Goal: Information Seeking & Learning: Compare options

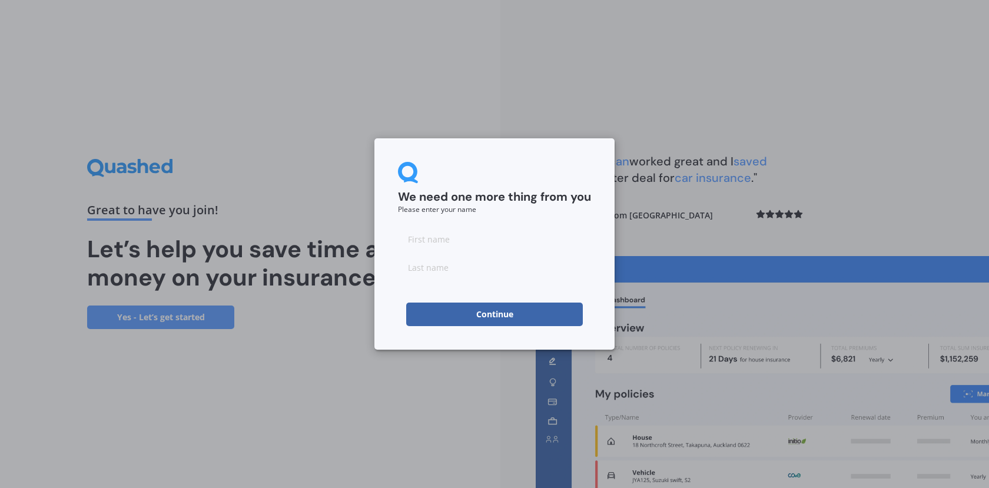
click at [458, 244] on input at bounding box center [494, 239] width 193 height 24
type input "[PERSON_NAME]"
click at [438, 273] on input at bounding box center [494, 268] width 193 height 24
type input "[PERSON_NAME]"
click at [455, 322] on button "Continue" at bounding box center [494, 315] width 177 height 24
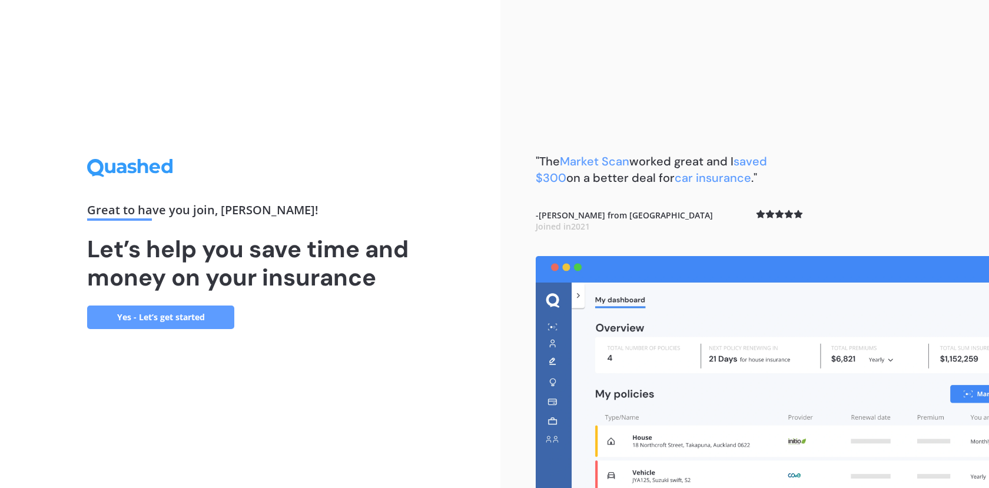
click at [154, 316] on link "Yes - Let’s get started" at bounding box center [160, 318] width 147 height 24
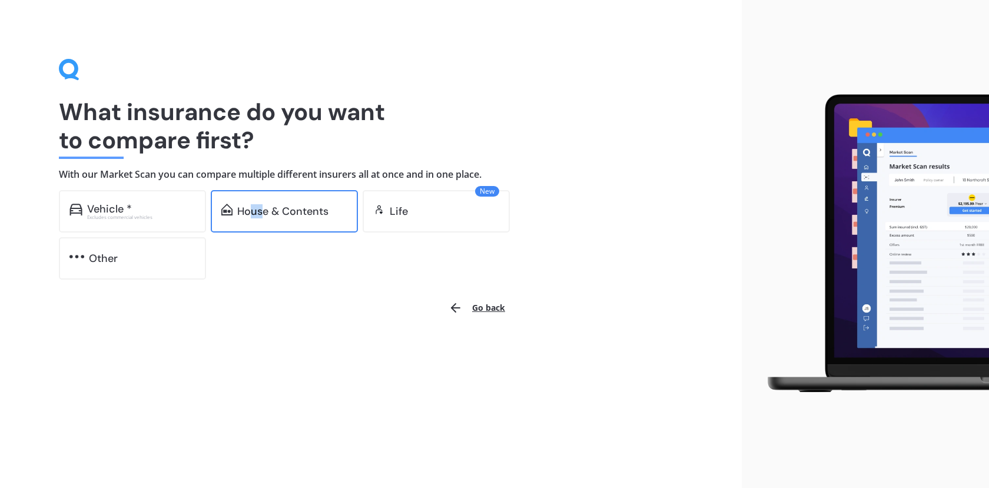
drag, startPoint x: 251, startPoint y: 187, endPoint x: 260, endPoint y: 210, distance: 24.8
click at [260, 210] on div "What insurance do you want to compare first? With our Market Scan you can compa…" at bounding box center [371, 169] width 624 height 221
click at [293, 215] on div "House & Contents" at bounding box center [282, 212] width 91 height 12
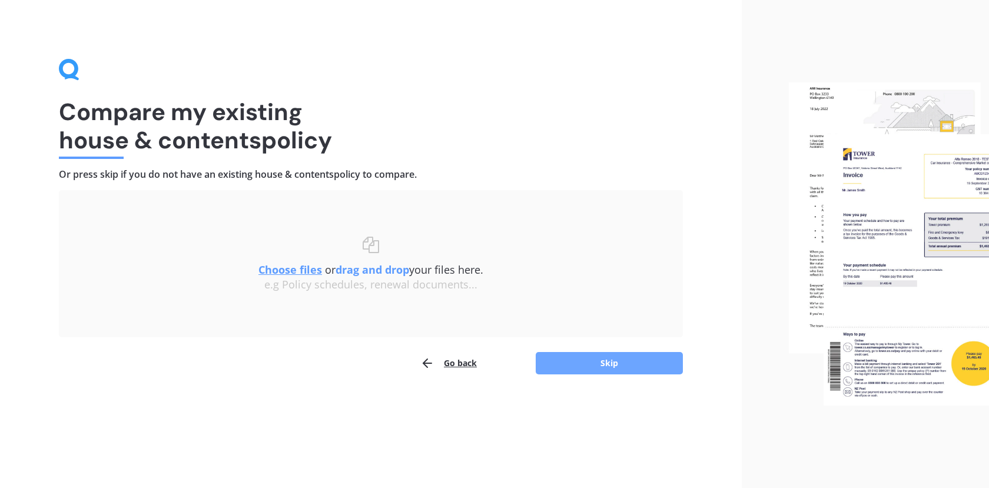
click at [569, 366] on button "Skip" at bounding box center [609, 363] width 147 height 22
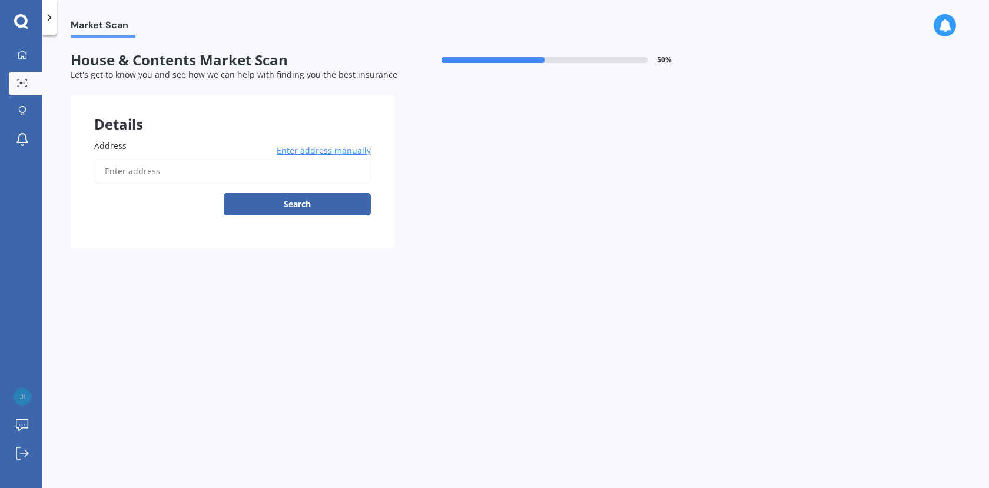
click at [164, 172] on input "Address" at bounding box center [232, 171] width 277 height 25
type input "6"
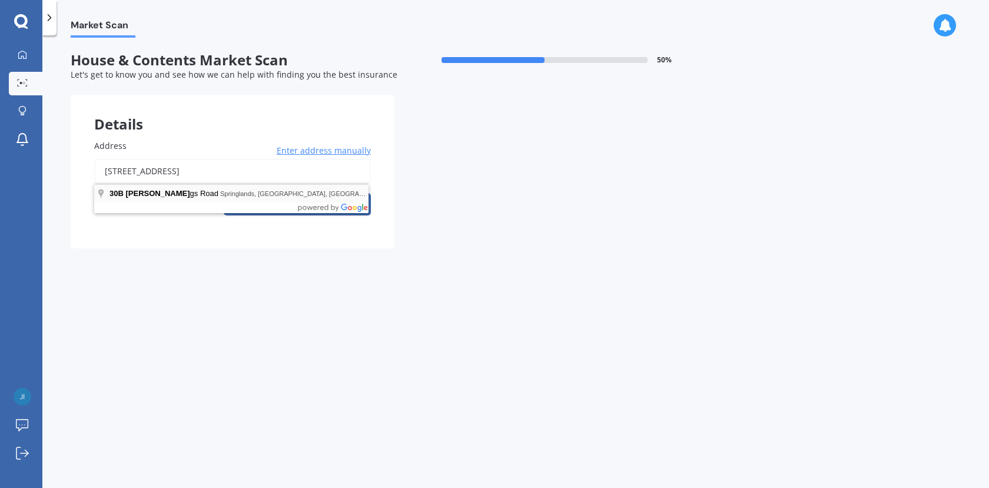
type input "[STREET_ADDRESS]"
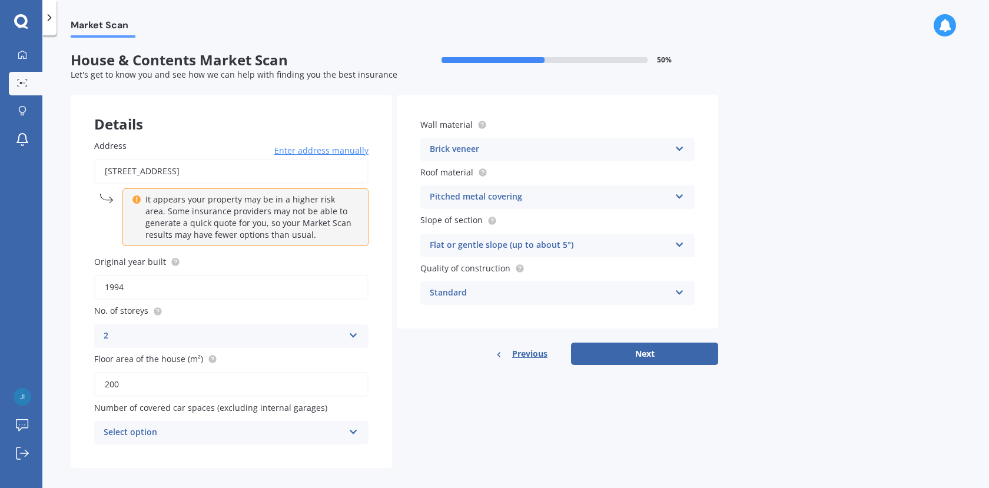
click at [678, 149] on icon at bounding box center [680, 147] width 10 height 8
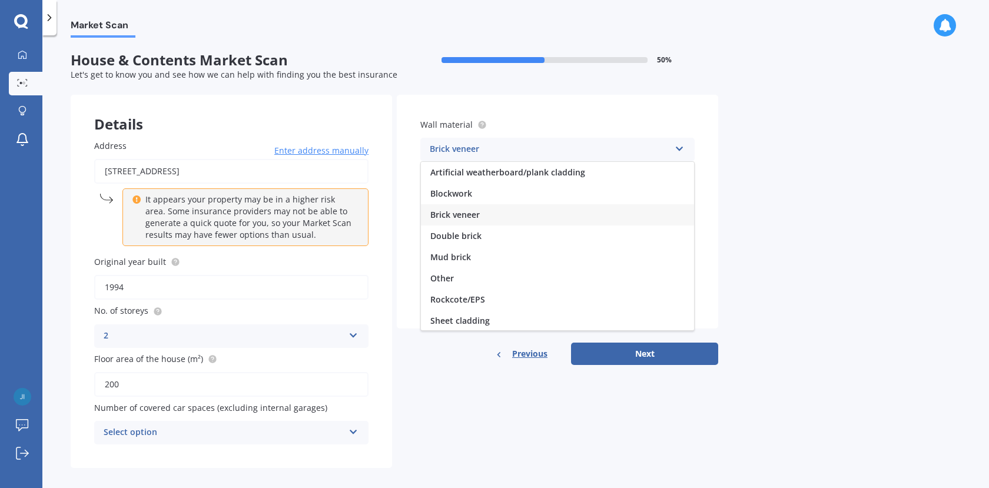
click at [678, 149] on icon at bounding box center [680, 147] width 10 height 8
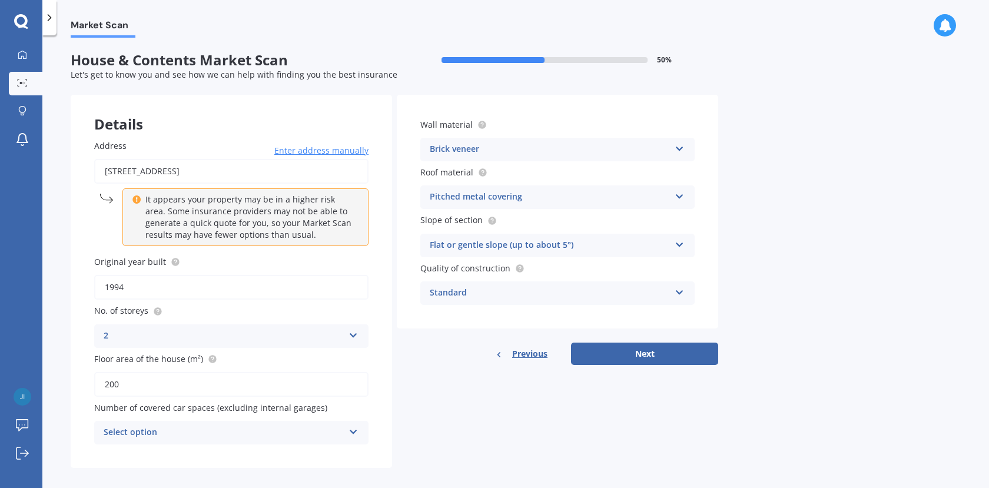
scroll to position [11, 0]
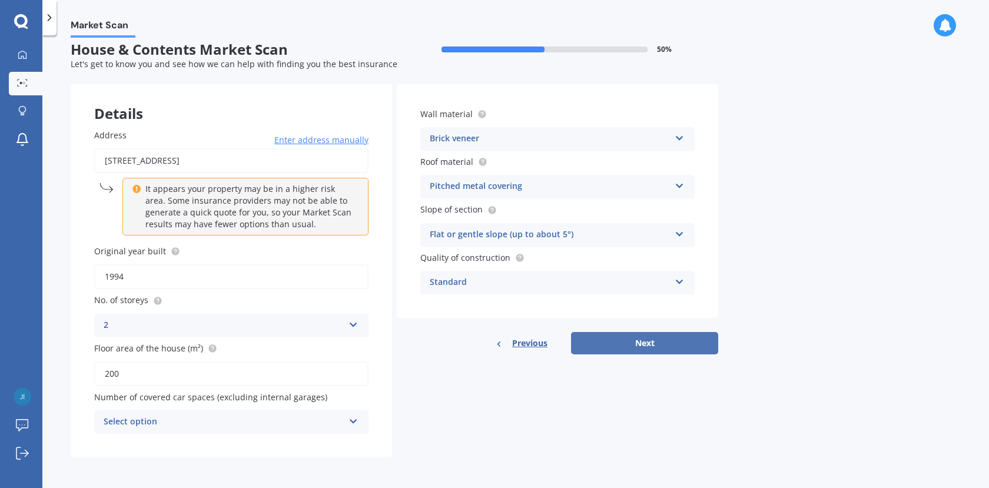
click at [624, 346] on button "Next" at bounding box center [644, 343] width 147 height 22
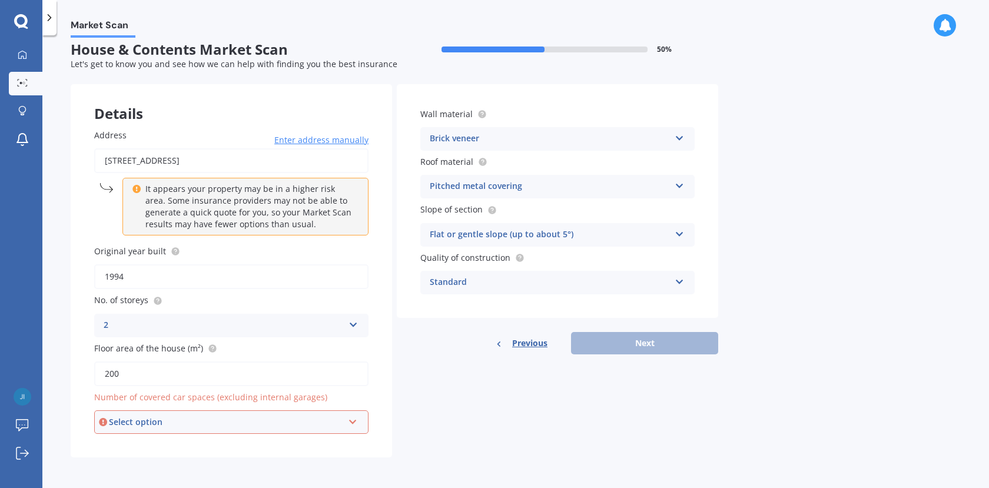
click at [359, 422] on div "Select option 0 1 2 3 4 5+" at bounding box center [231, 422] width 274 height 24
click at [308, 300] on div "0" at bounding box center [231, 293] width 272 height 21
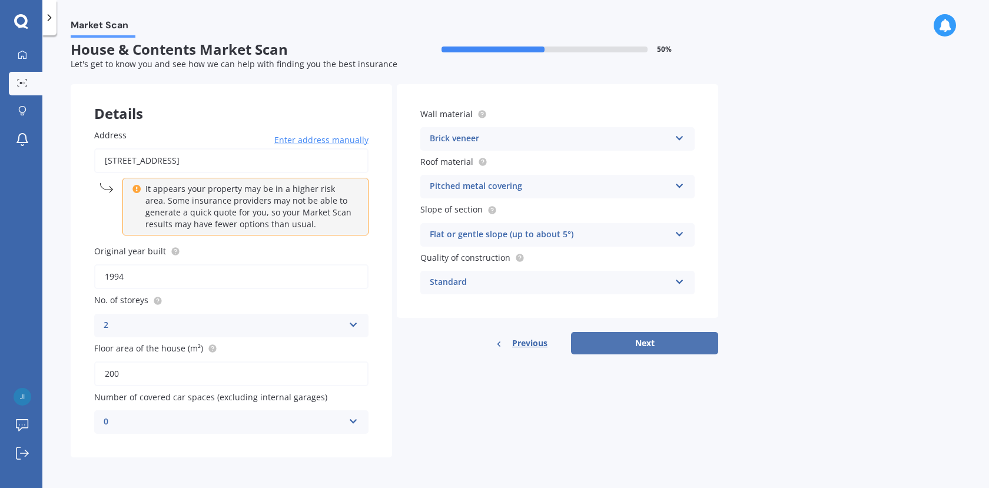
click at [653, 342] on button "Next" at bounding box center [644, 343] width 147 height 22
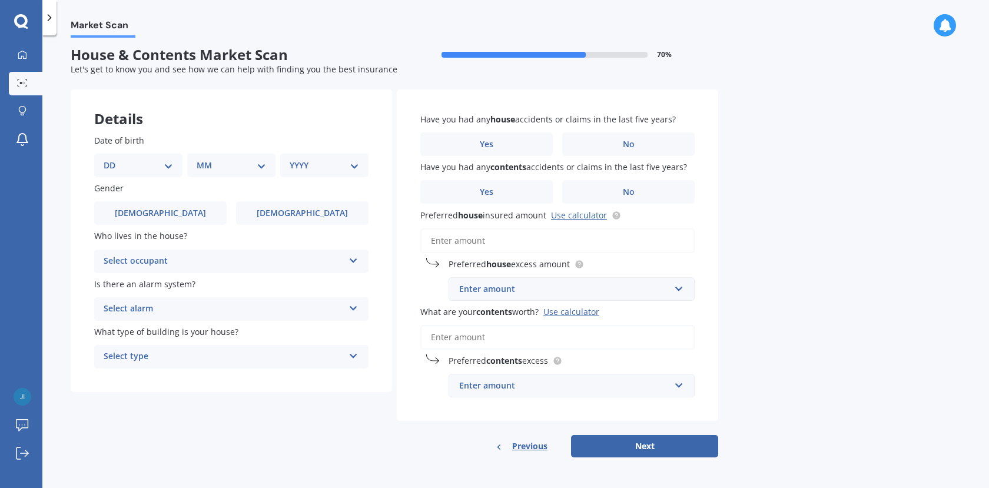
scroll to position [0, 0]
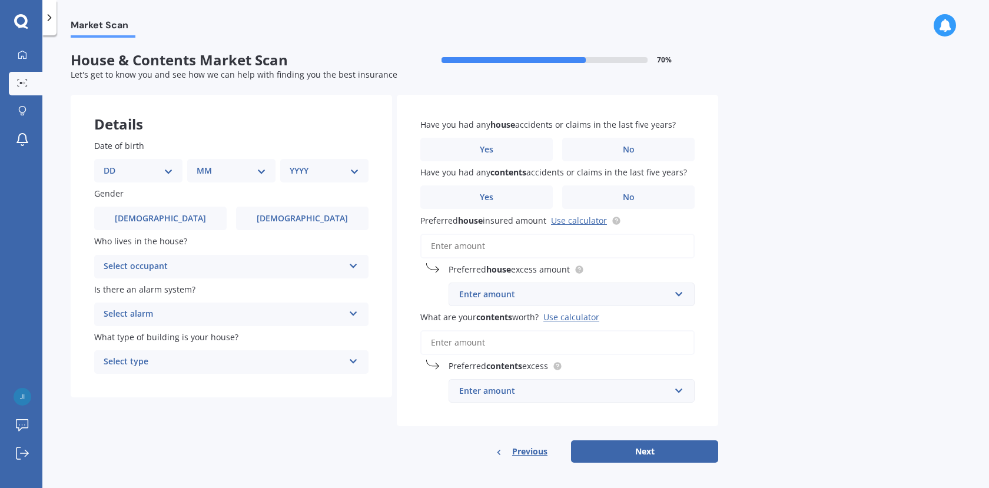
click at [164, 168] on select "DD 01 02 03 04 05 06 07 08 09 10 11 12 13 14 15 16 17 18 19 20 21 22 23 24 25 2…" at bounding box center [138, 170] width 69 height 13
select select "13"
click at [113, 164] on select "DD 01 02 03 04 05 06 07 08 09 10 11 12 13 14 15 16 17 18 19 20 21 22 23 24 25 2…" at bounding box center [138, 170] width 69 height 13
click at [260, 173] on select "MM 01 02 03 04 05 06 07 08 09 10 11 12" at bounding box center [233, 170] width 65 height 13
select select "09"
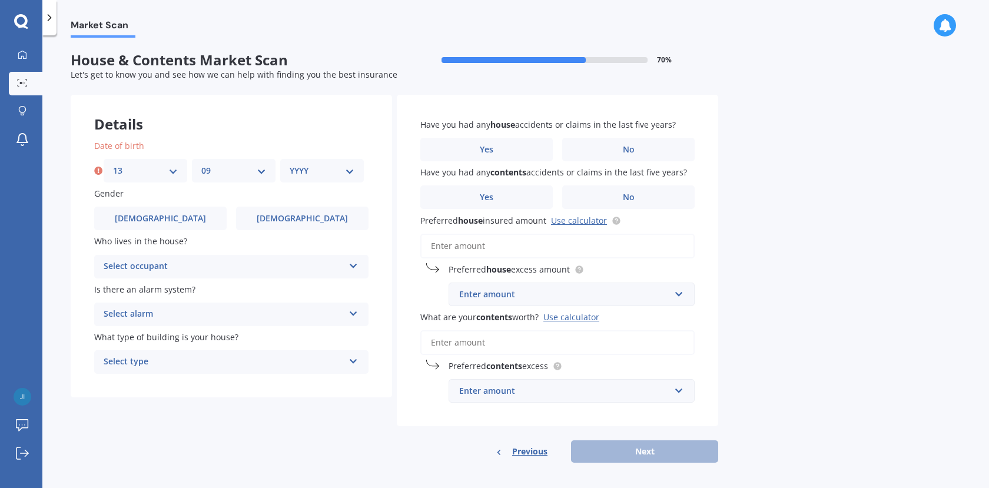
click at [201, 164] on select "MM 01 02 03 04 05 06 07 08 09 10 11 12" at bounding box center [233, 170] width 65 height 13
click at [349, 171] on select "YYYY 2009 2008 2007 2006 2005 2004 2003 2002 2001 2000 1999 1998 1997 1996 1995…" at bounding box center [322, 170] width 65 height 13
select select "1978"
click at [290, 164] on select "YYYY 2009 2008 2007 2006 2005 2004 2003 2002 2001 2000 1999 1998 1997 1996 1995…" at bounding box center [322, 170] width 65 height 13
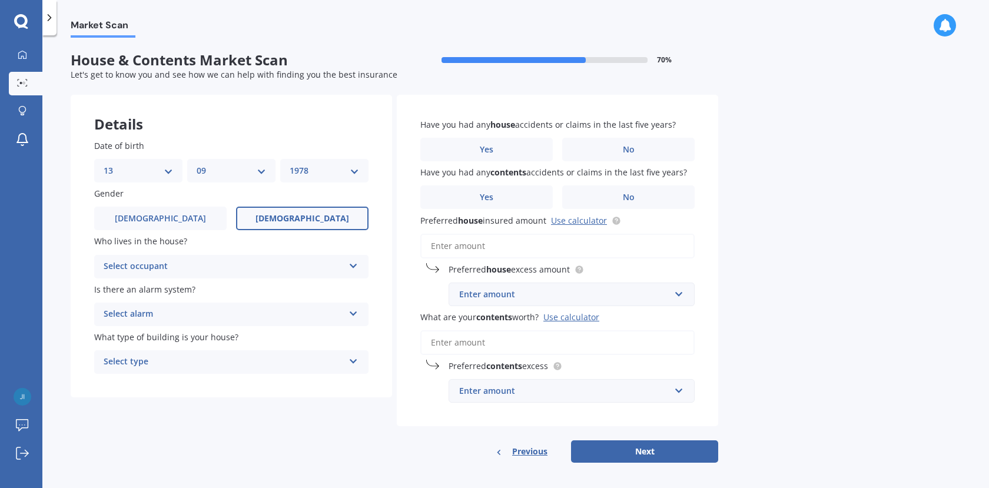
click at [332, 221] on label "[DEMOGRAPHIC_DATA]" at bounding box center [302, 219] width 133 height 24
click at [0, 0] on input "[DEMOGRAPHIC_DATA]" at bounding box center [0, 0] width 0 height 0
click at [352, 268] on icon at bounding box center [354, 264] width 10 height 8
click at [324, 287] on div "Owner" at bounding box center [231, 289] width 273 height 21
click at [162, 218] on span "[DEMOGRAPHIC_DATA]" at bounding box center [161, 219] width 94 height 10
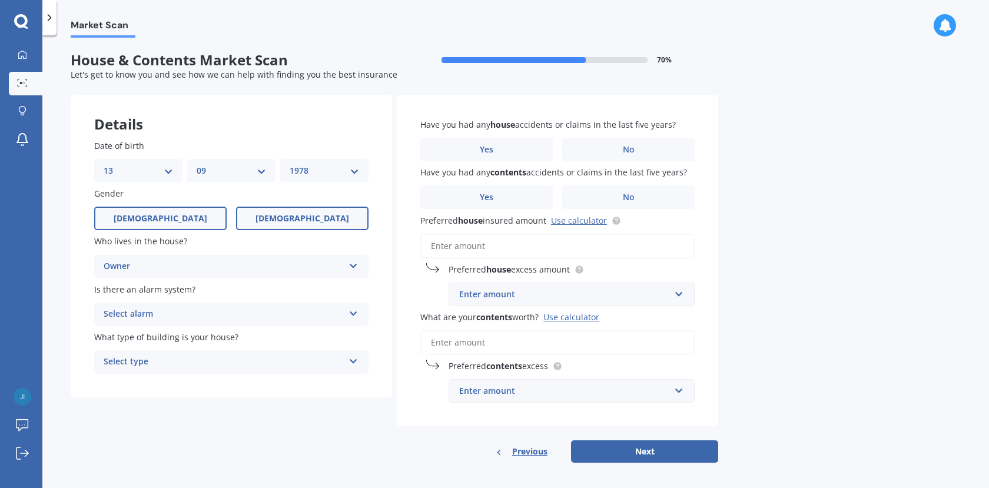
click at [0, 0] on input "[DEMOGRAPHIC_DATA]" at bounding box center [0, 0] width 0 height 0
click at [296, 224] on label "[DEMOGRAPHIC_DATA]" at bounding box center [302, 219] width 133 height 24
click at [0, 0] on input "[DEMOGRAPHIC_DATA]" at bounding box center [0, 0] width 0 height 0
click at [350, 313] on icon at bounding box center [354, 311] width 10 height 8
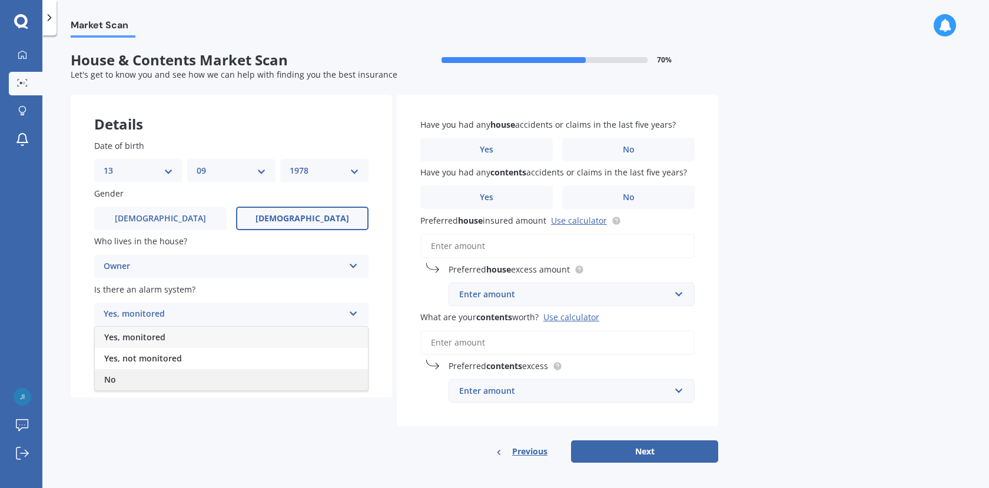
click at [309, 379] on div "No" at bounding box center [231, 379] width 273 height 21
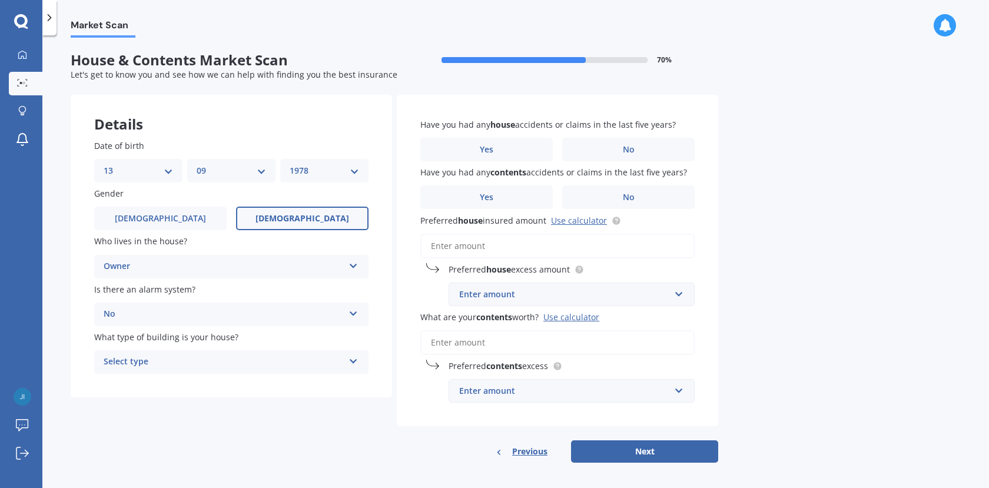
click at [352, 360] on icon at bounding box center [354, 359] width 10 height 8
click at [330, 385] on div "Freestanding" at bounding box center [231, 385] width 273 height 21
click at [591, 154] on label "No" at bounding box center [628, 150] width 133 height 24
click at [0, 0] on input "No" at bounding box center [0, 0] width 0 height 0
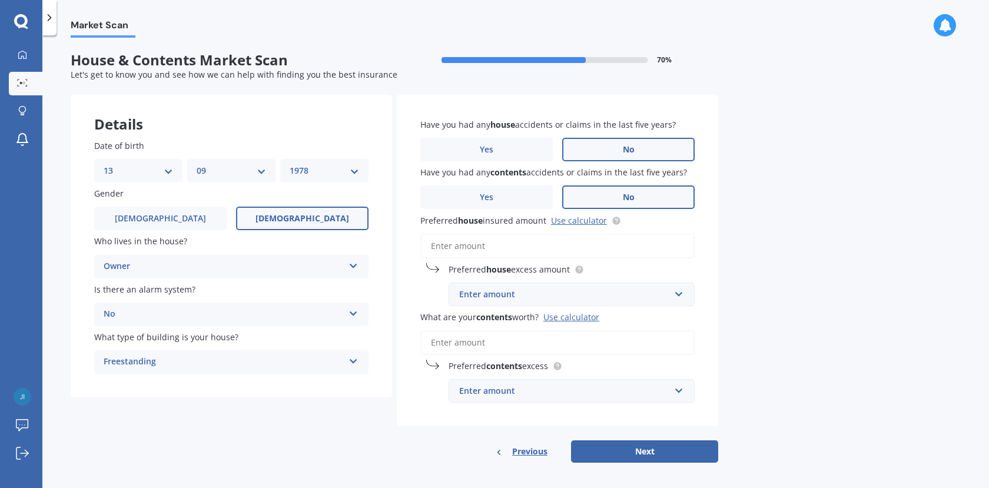
click at [591, 200] on label "No" at bounding box center [628, 198] width 133 height 24
click at [0, 0] on input "No" at bounding box center [0, 0] width 0 height 0
click at [539, 245] on input "Preferred house insured amount Use calculator" at bounding box center [557, 246] width 274 height 25
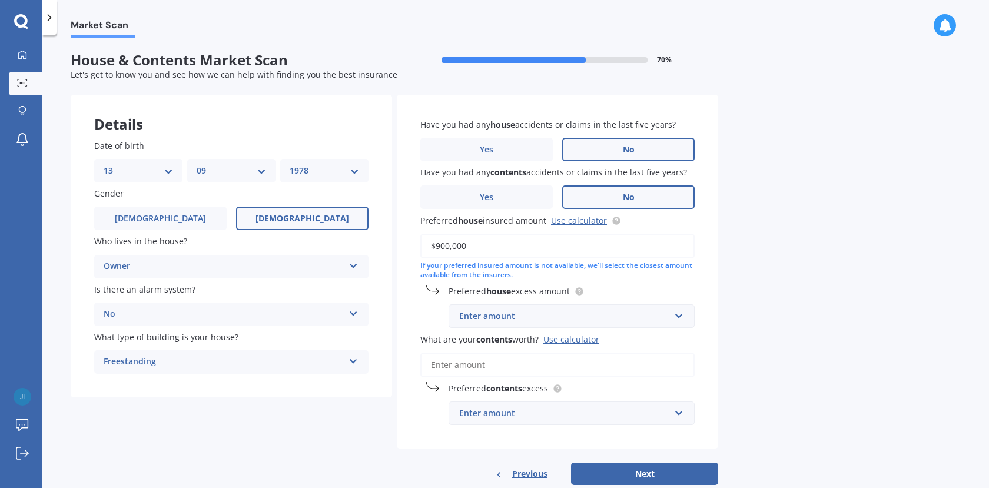
type input "$900,000"
click at [681, 317] on input "text" at bounding box center [568, 316] width 236 height 22
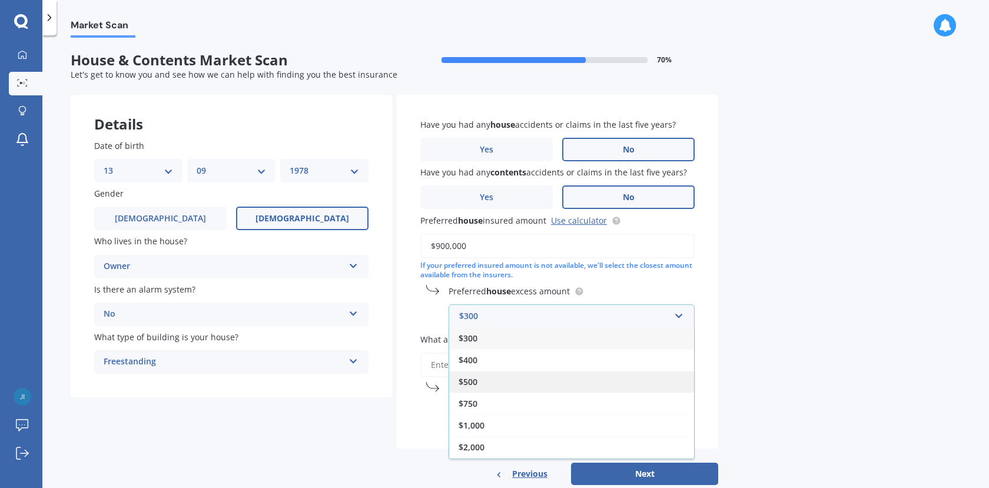
click at [600, 372] on div "$500" at bounding box center [571, 382] width 245 height 22
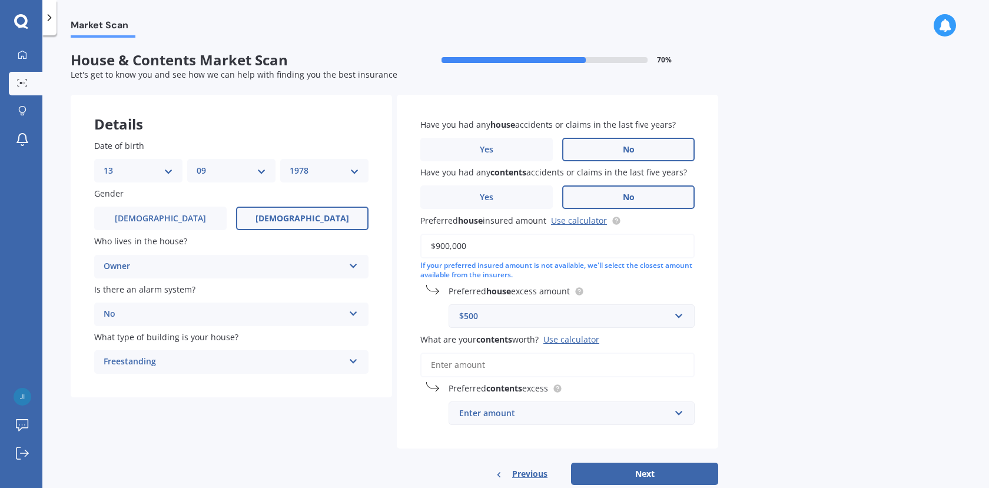
click at [656, 367] on input "What are your contents worth? Use calculator" at bounding box center [557, 365] width 274 height 25
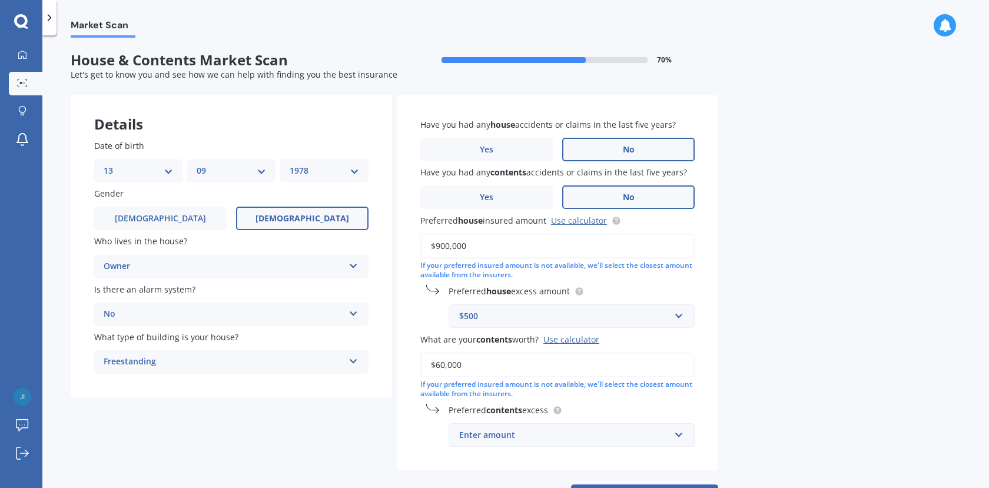
type input "$60,000"
click at [677, 435] on input "text" at bounding box center [568, 435] width 236 height 22
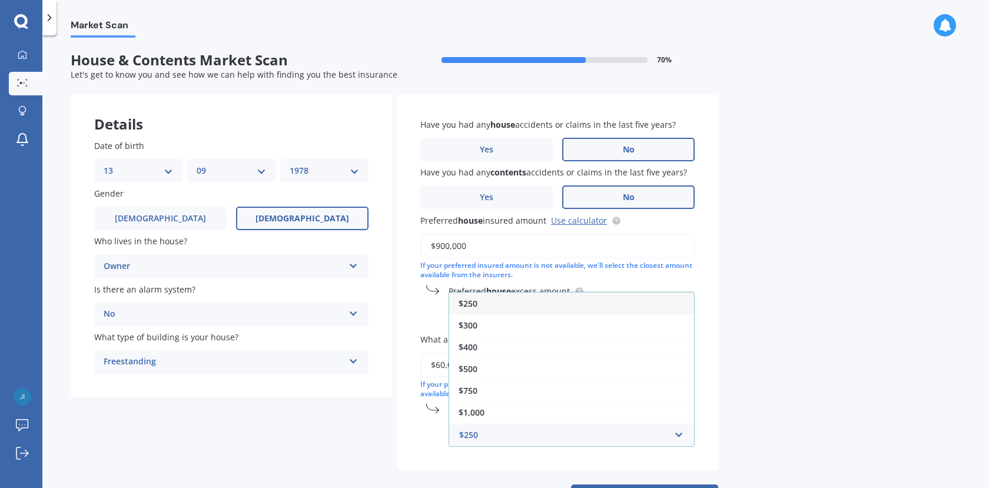
click at [628, 305] on div "$250" at bounding box center [571, 304] width 245 height 22
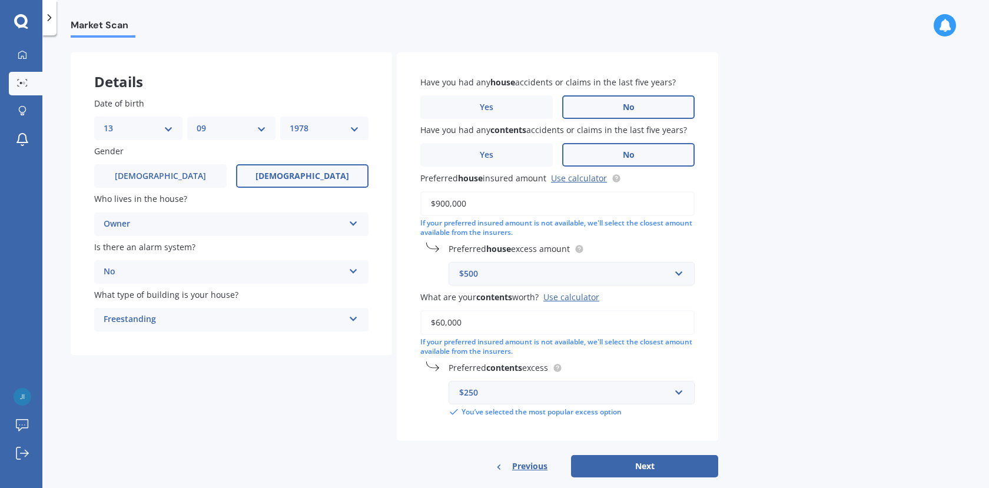
scroll to position [62, 0]
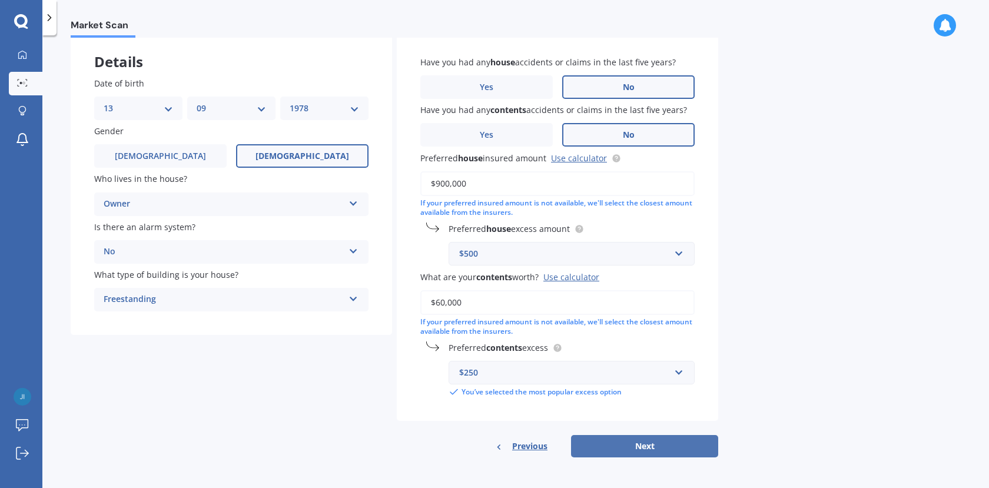
click at [676, 438] on button "Next" at bounding box center [644, 446] width 147 height 22
select select "13"
select select "09"
select select "1978"
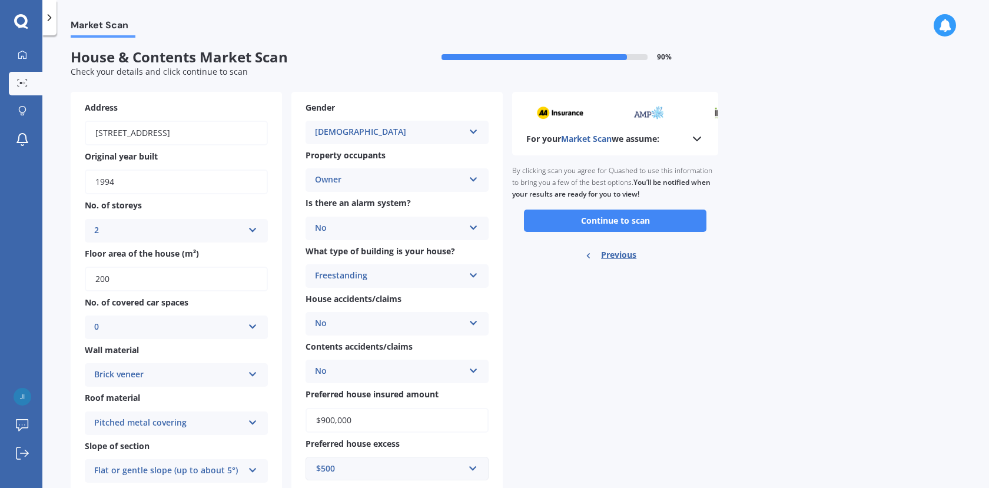
scroll to position [0, 0]
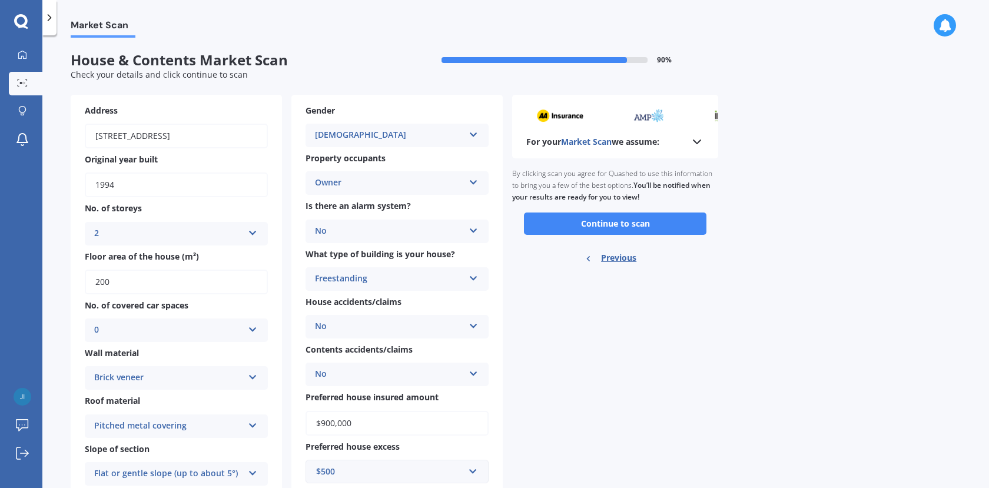
click at [698, 139] on icon at bounding box center [697, 142] width 14 height 14
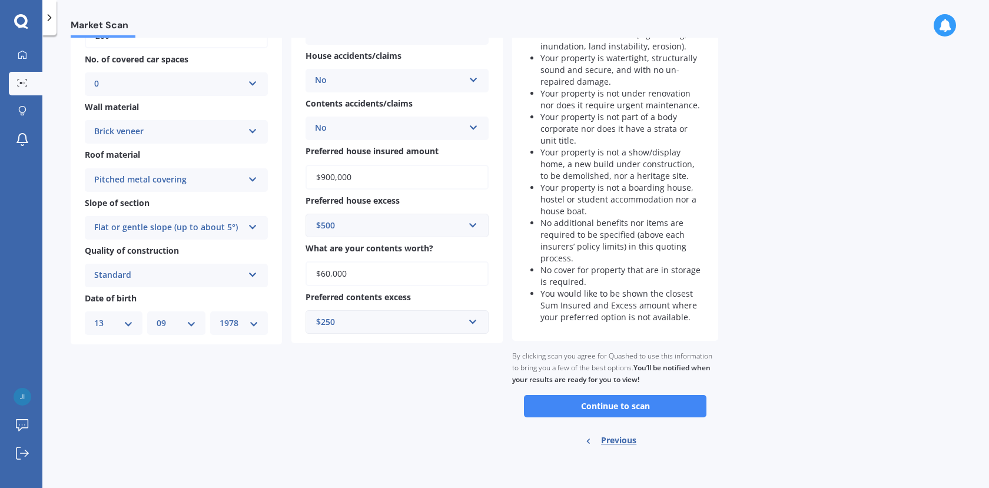
scroll to position [247, 0]
drag, startPoint x: 651, startPoint y: 406, endPoint x: 658, endPoint y: 390, distance: 17.4
click at [653, 404] on button "Continue to scan" at bounding box center [615, 405] width 183 height 22
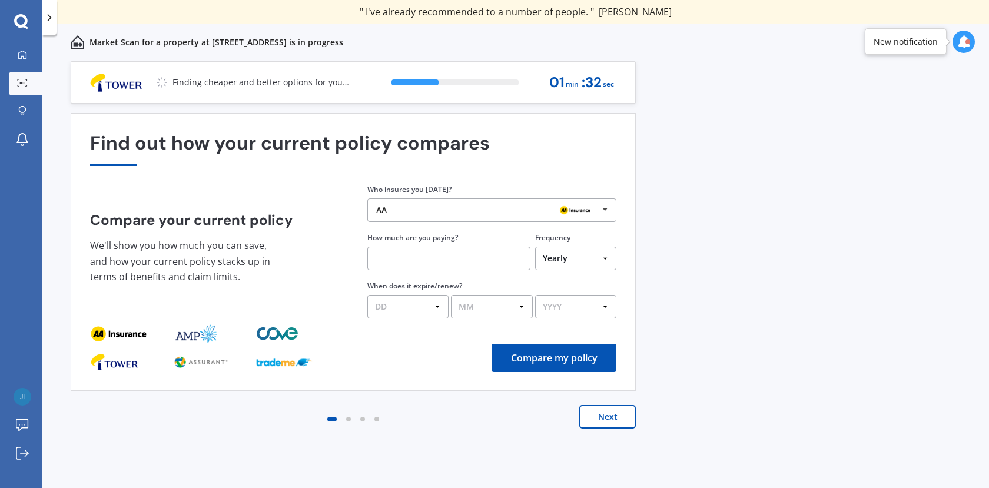
click at [592, 417] on button "Next" at bounding box center [608, 417] width 57 height 24
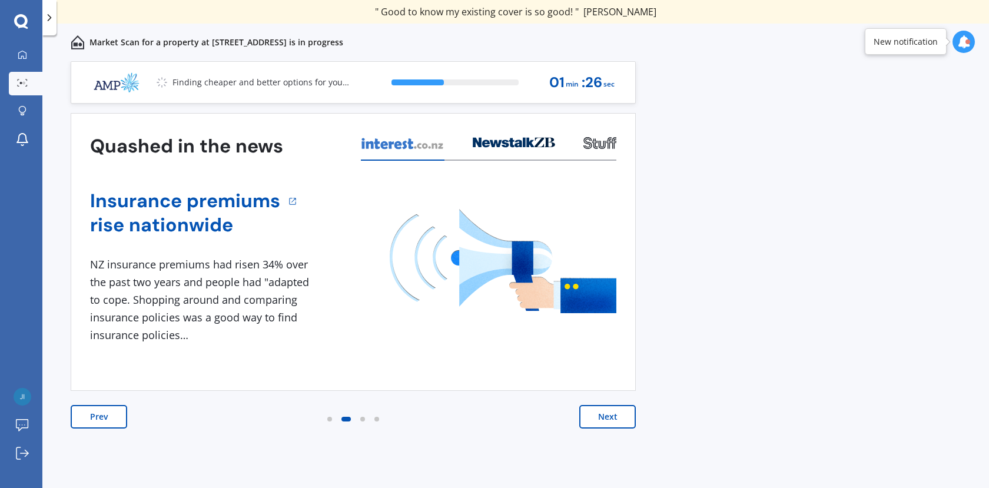
click at [609, 416] on button "Next" at bounding box center [608, 417] width 57 height 24
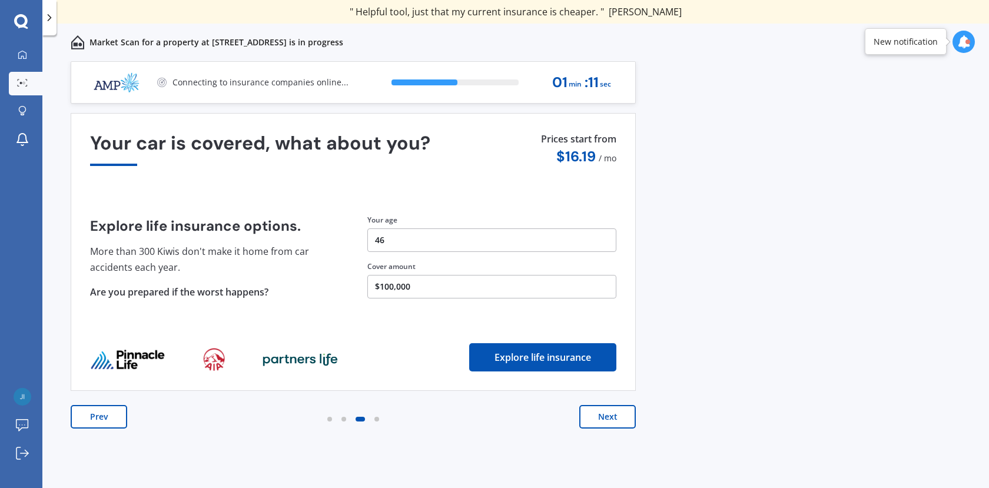
click at [609, 416] on button "Next" at bounding box center [608, 417] width 57 height 24
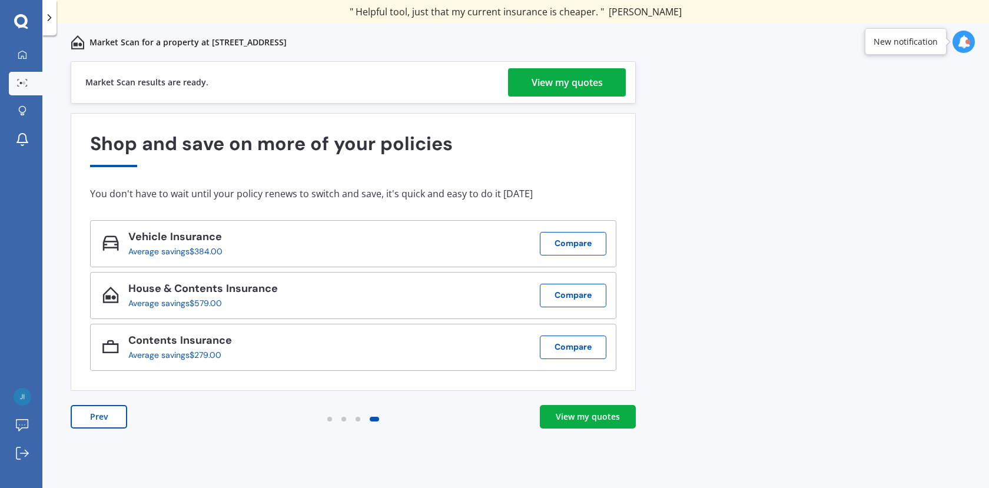
click at [579, 85] on div "View my quotes" at bounding box center [567, 82] width 71 height 28
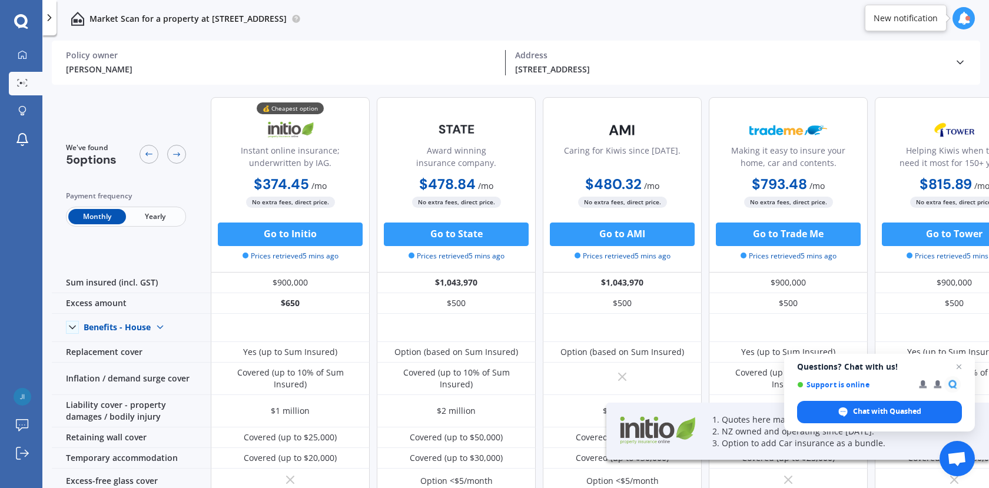
click at [163, 213] on span "Yearly" at bounding box center [155, 216] width 58 height 15
